Goal: Check status: Check status

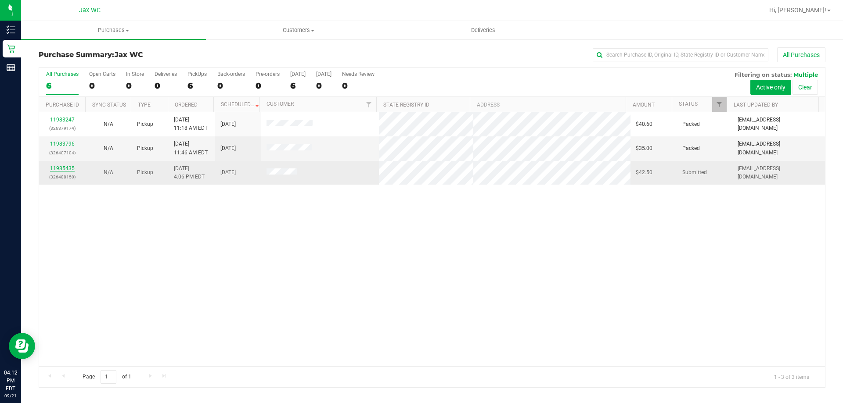
click at [60, 167] on link "11985435" at bounding box center [62, 168] width 25 height 6
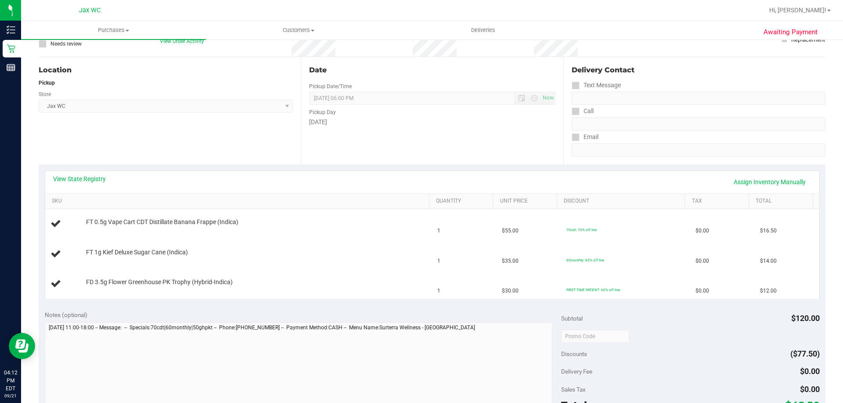
scroll to position [88, 0]
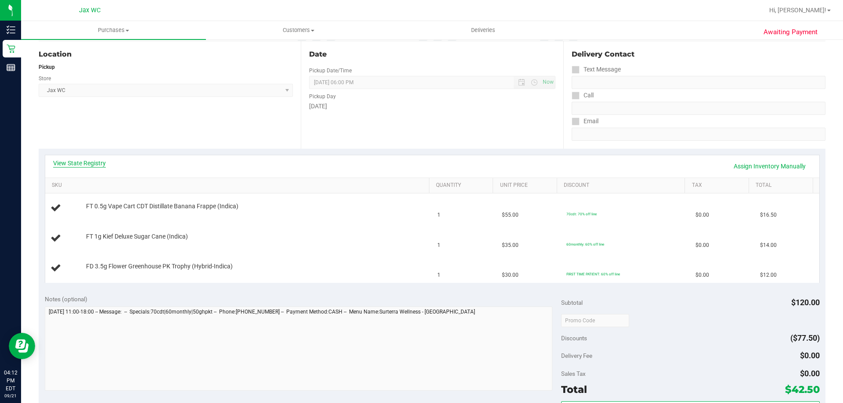
click at [94, 163] on link "View State Registry" at bounding box center [79, 163] width 53 height 9
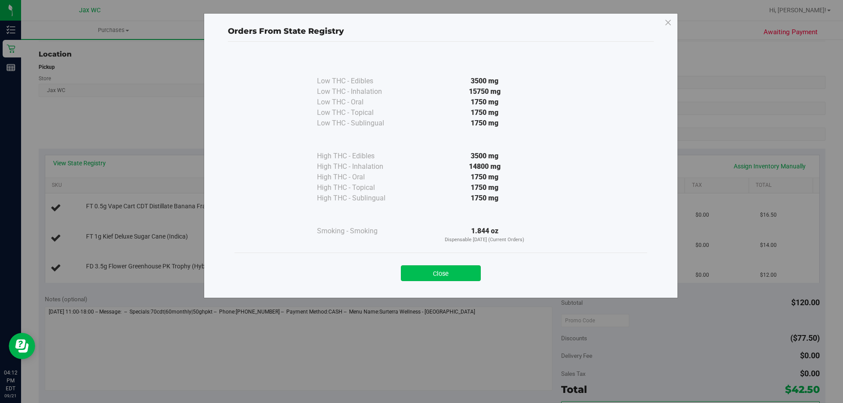
click at [431, 276] on button "Close" at bounding box center [441, 274] width 80 height 16
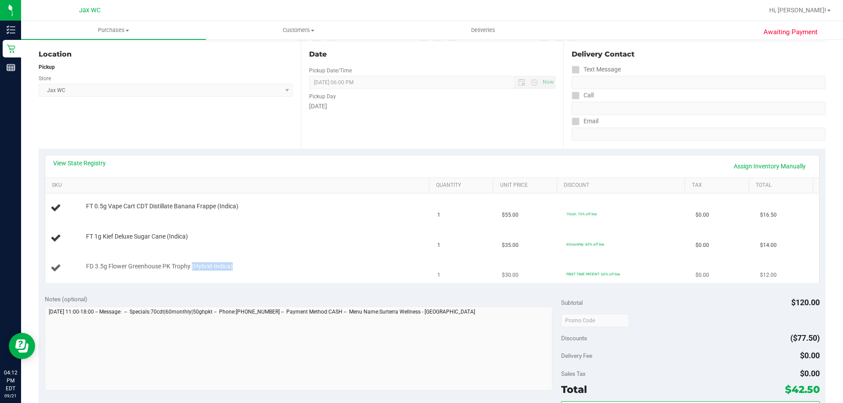
drag, startPoint x: 232, startPoint y: 266, endPoint x: 192, endPoint y: 266, distance: 39.9
click at [192, 266] on span "FD 3.5g Flower Greenhouse PK Trophy (Hybrid-Indica)" at bounding box center [159, 266] width 147 height 8
click at [286, 262] on div "FD 3.5g Flower Greenhouse PK Trophy (Hybrid-Indica)" at bounding box center [253, 266] width 343 height 9
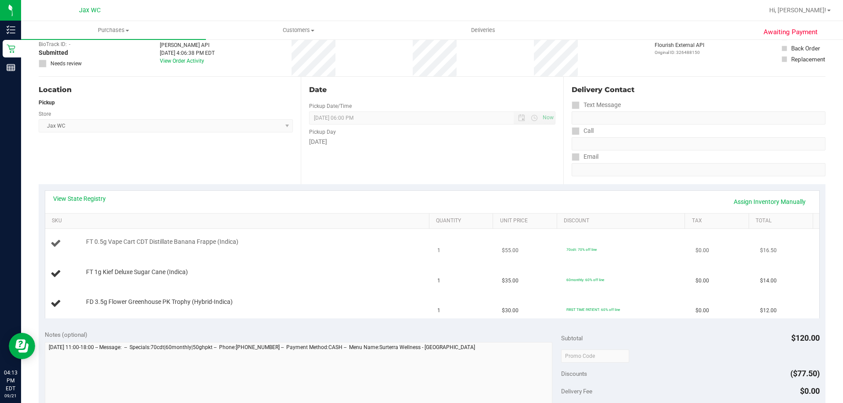
scroll to position [0, 0]
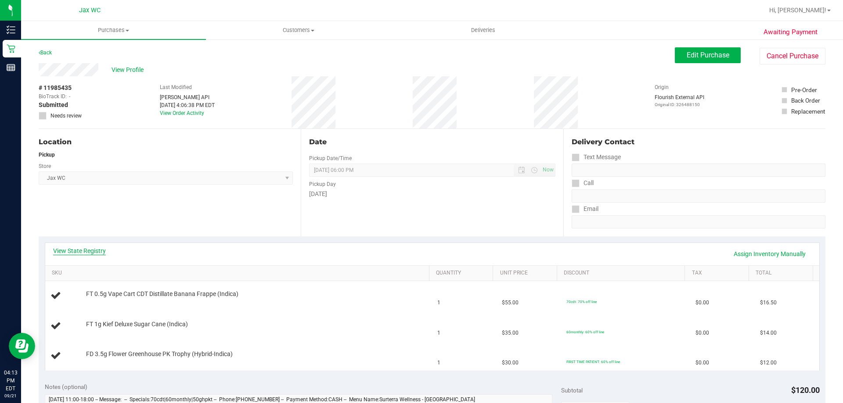
click at [97, 250] on link "View State Registry" at bounding box center [79, 251] width 53 height 9
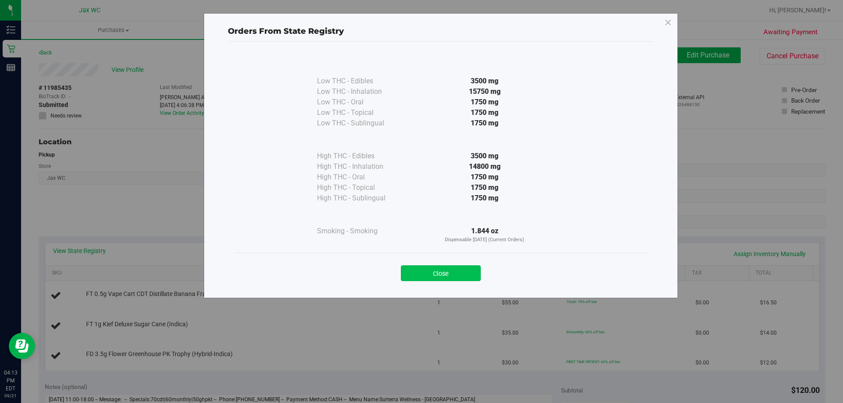
click at [429, 274] on button "Close" at bounding box center [441, 274] width 80 height 16
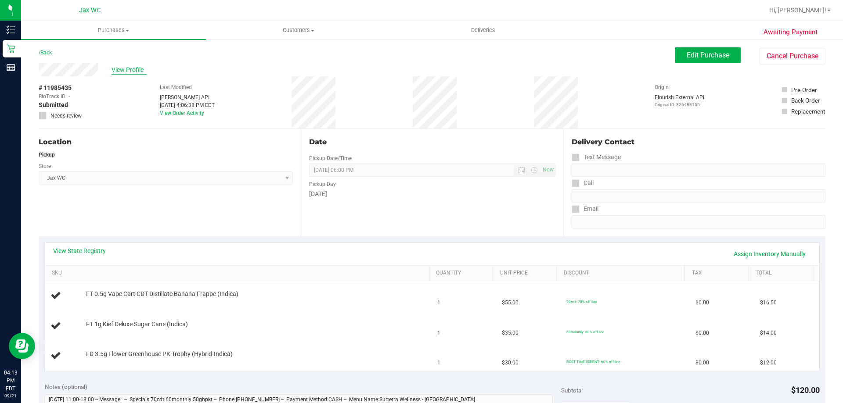
click at [142, 68] on span "View Profile" at bounding box center [128, 69] width 35 height 9
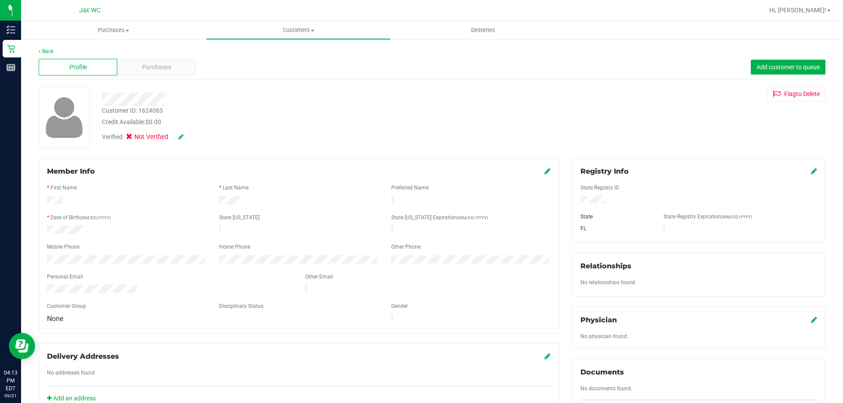
click at [178, 133] on div "Verified: Not Verified" at bounding box center [143, 138] width 82 height 10
click at [179, 136] on icon at bounding box center [180, 137] width 5 height 6
drag, startPoint x: 129, startPoint y: 136, endPoint x: 157, endPoint y: 141, distance: 28.1
click at [130, 138] on icon at bounding box center [132, 138] width 6 height 0
click at [0, 0] on input "Medical" at bounding box center [0, 0] width 0 height 0
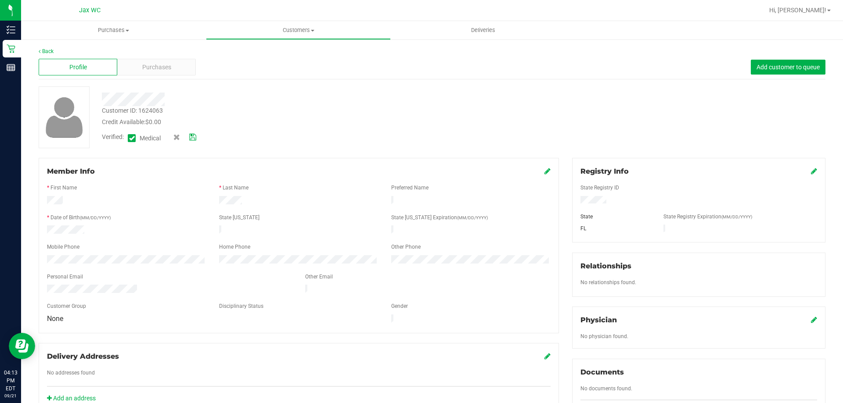
click at [194, 137] on icon at bounding box center [192, 137] width 7 height 6
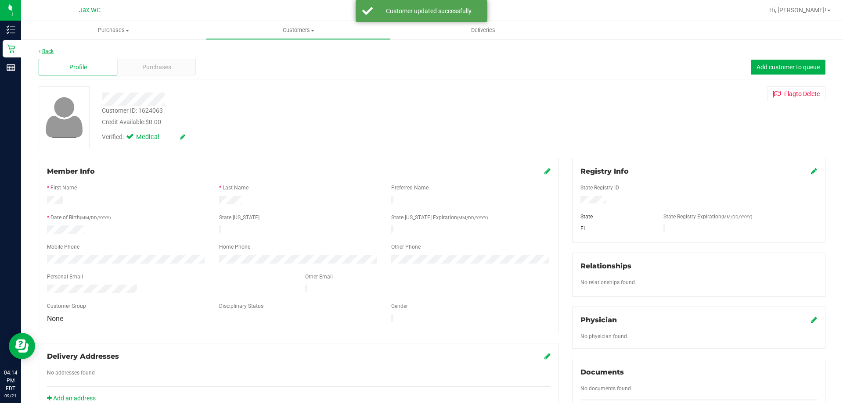
click at [48, 50] on link "Back" at bounding box center [46, 51] width 15 height 6
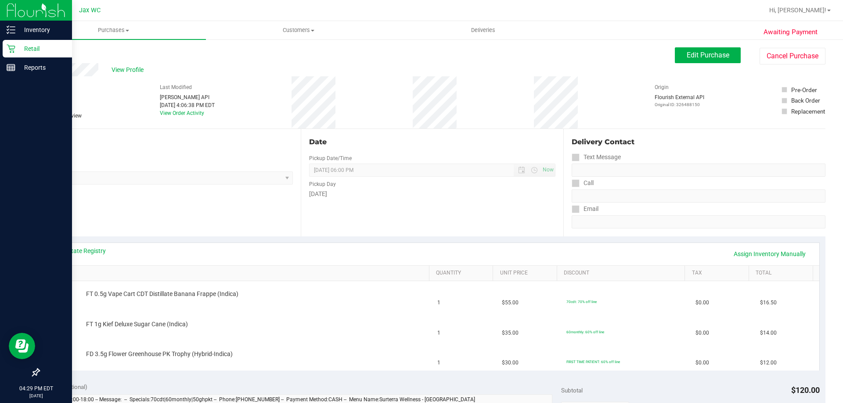
click at [21, 50] on p "Retail" at bounding box center [41, 48] width 53 height 11
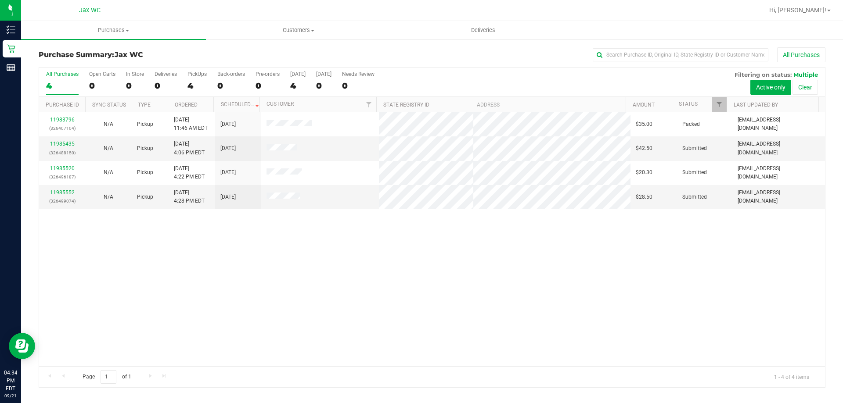
click at [414, 62] on div "All Purchases" at bounding box center [563, 54] width 524 height 15
